Goal: Task Accomplishment & Management: Manage account settings

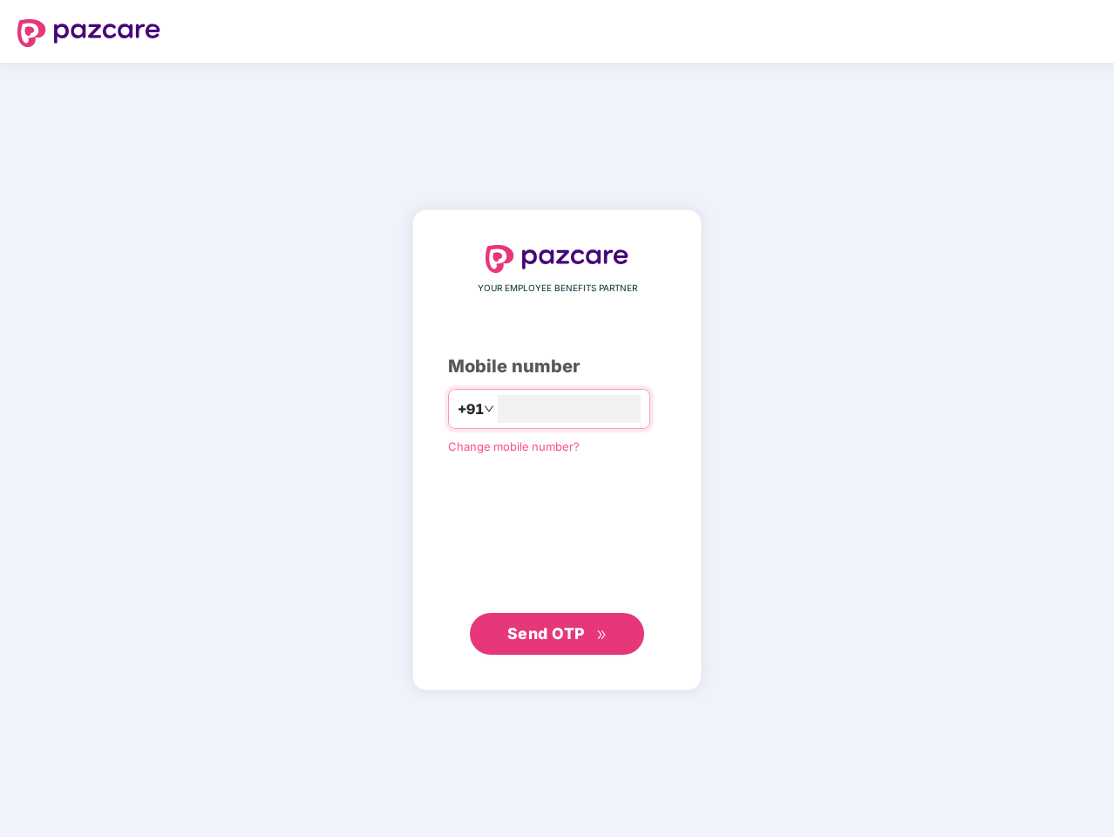
click at [557, 418] on input "number" at bounding box center [569, 409] width 143 height 28
click at [89, 33] on img at bounding box center [88, 33] width 143 height 28
click at [458, 409] on span "+91" at bounding box center [471, 409] width 26 height 22
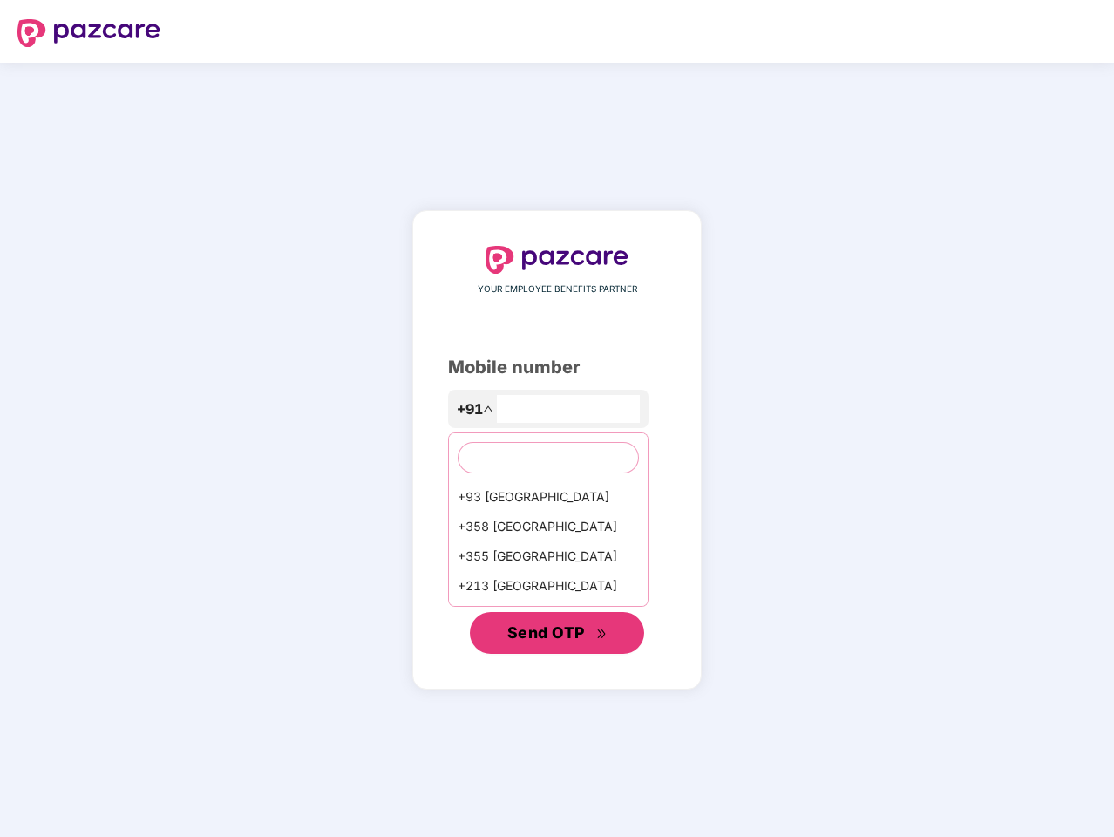
click at [557, 634] on span "Send OTP" at bounding box center [546, 632] width 78 height 18
